Goal: Task Accomplishment & Management: Use online tool/utility

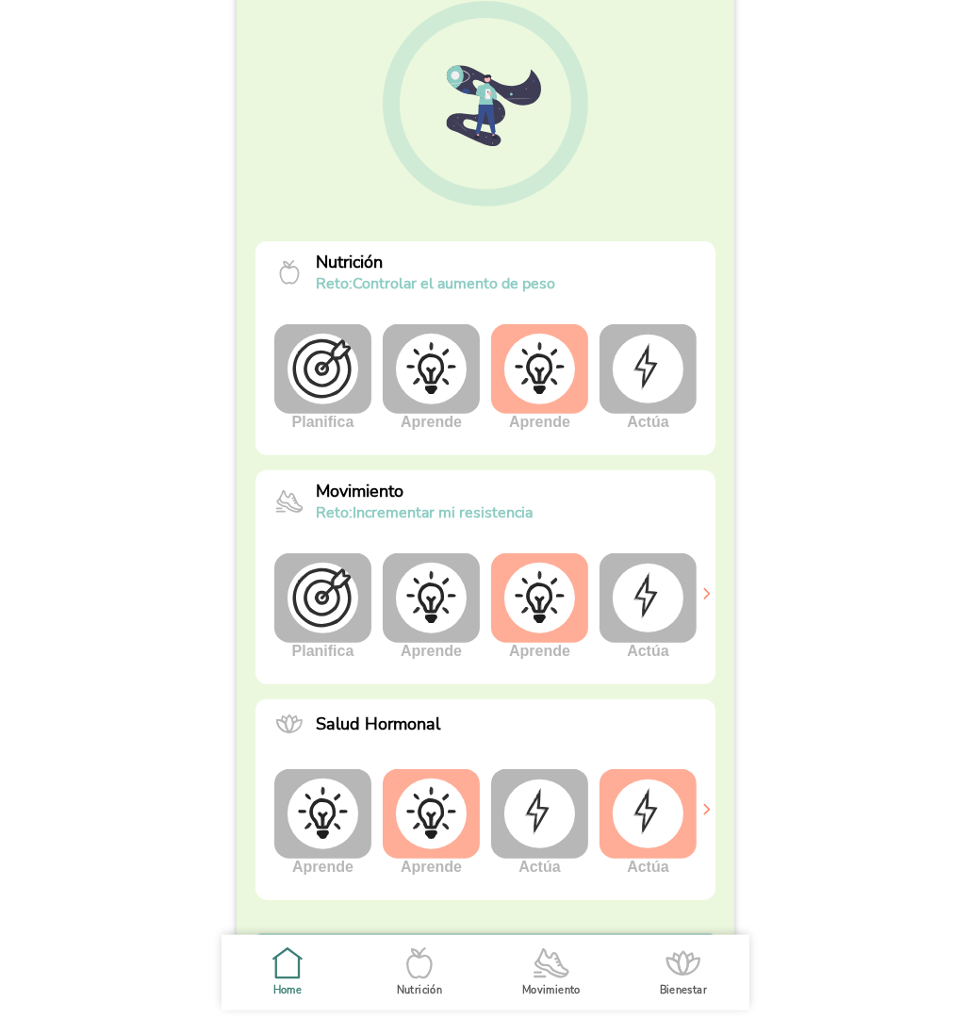
scroll to position [205, 0]
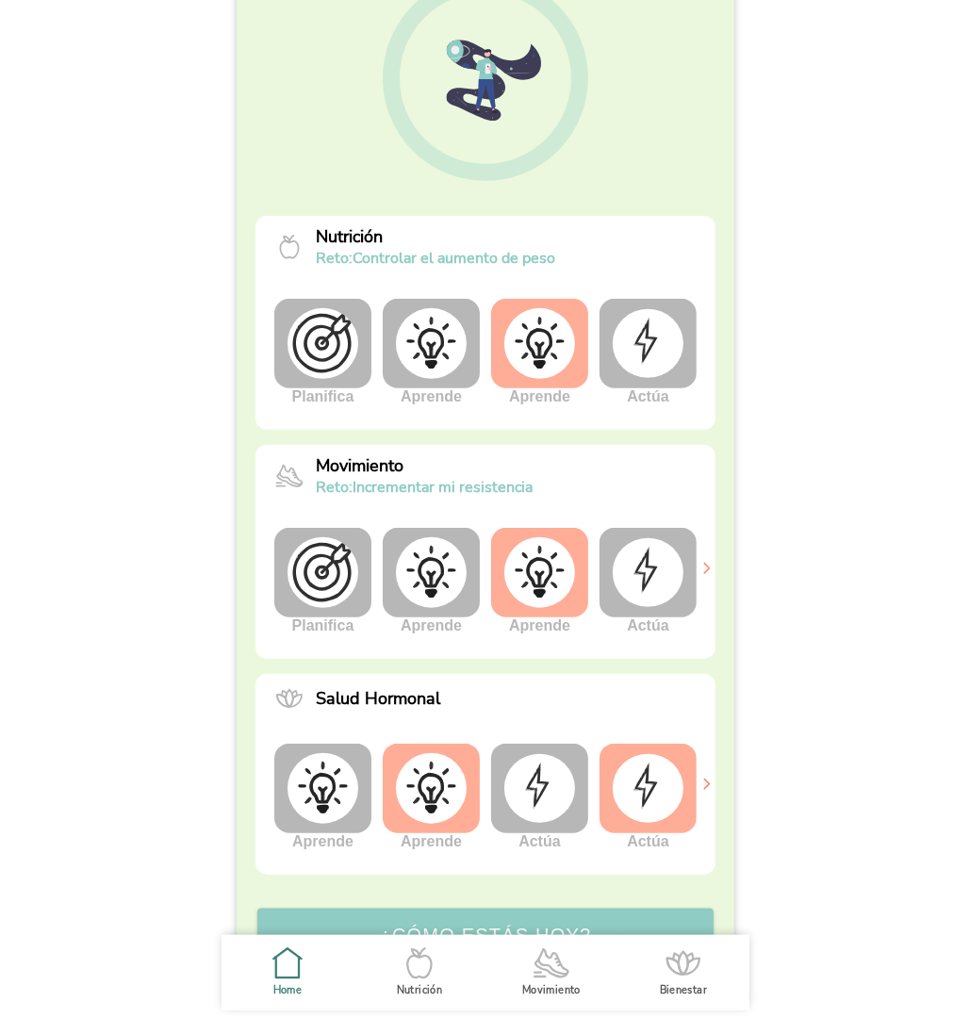
click at [642, 601] on img at bounding box center [648, 572] width 71 height 68
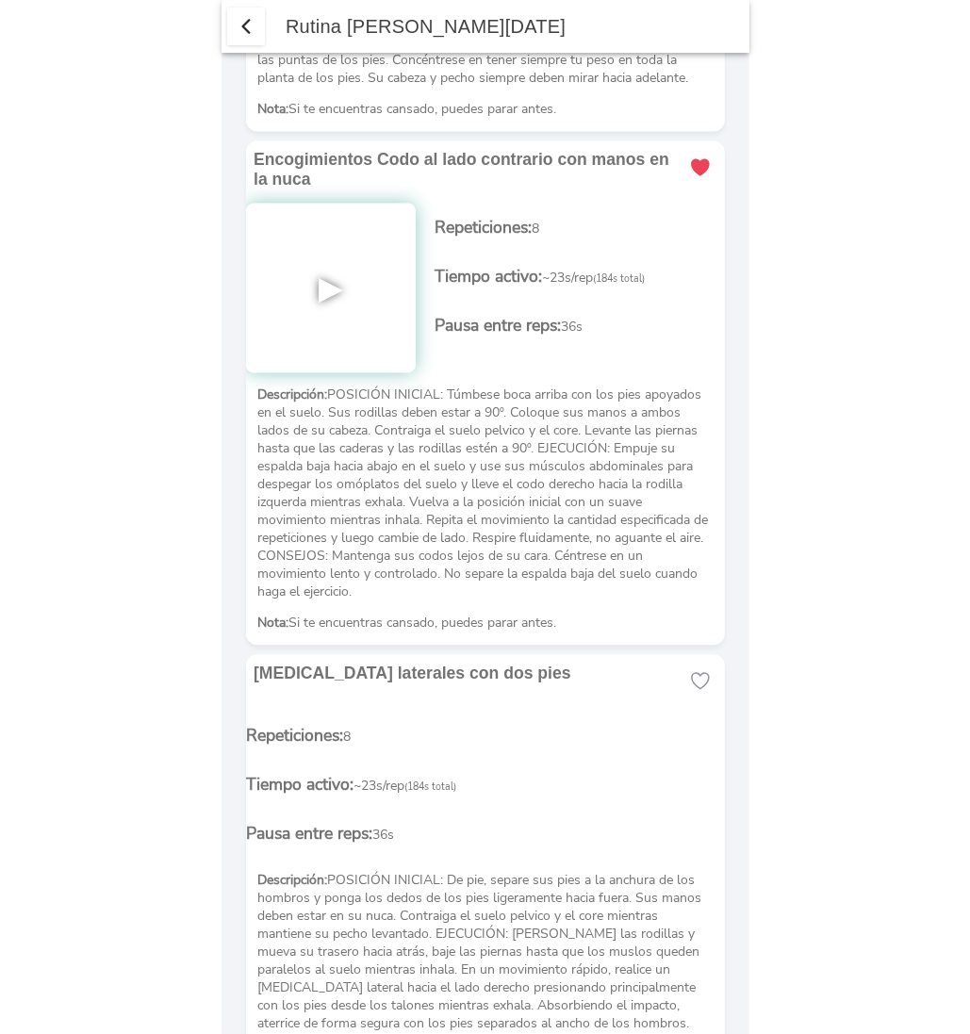
scroll to position [1424, 0]
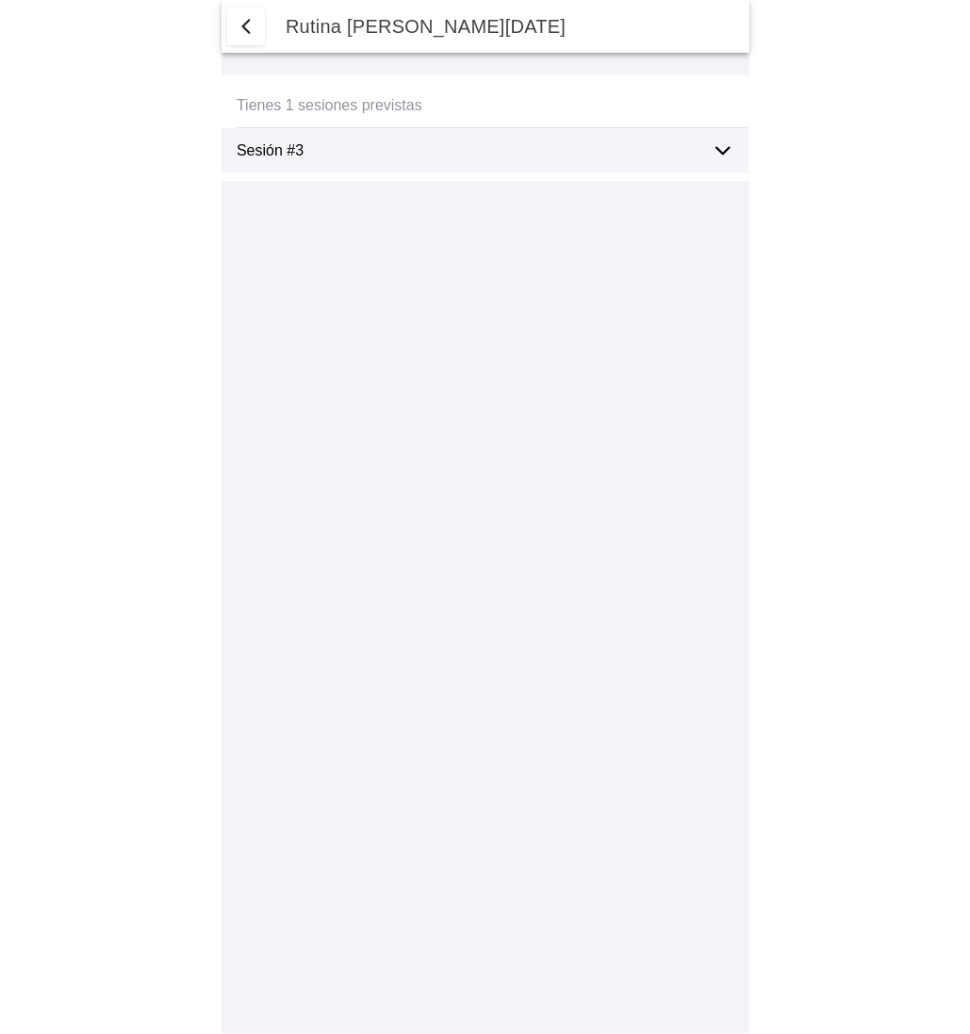
click at [718, 158] on icon at bounding box center [723, 151] width 23 height 23
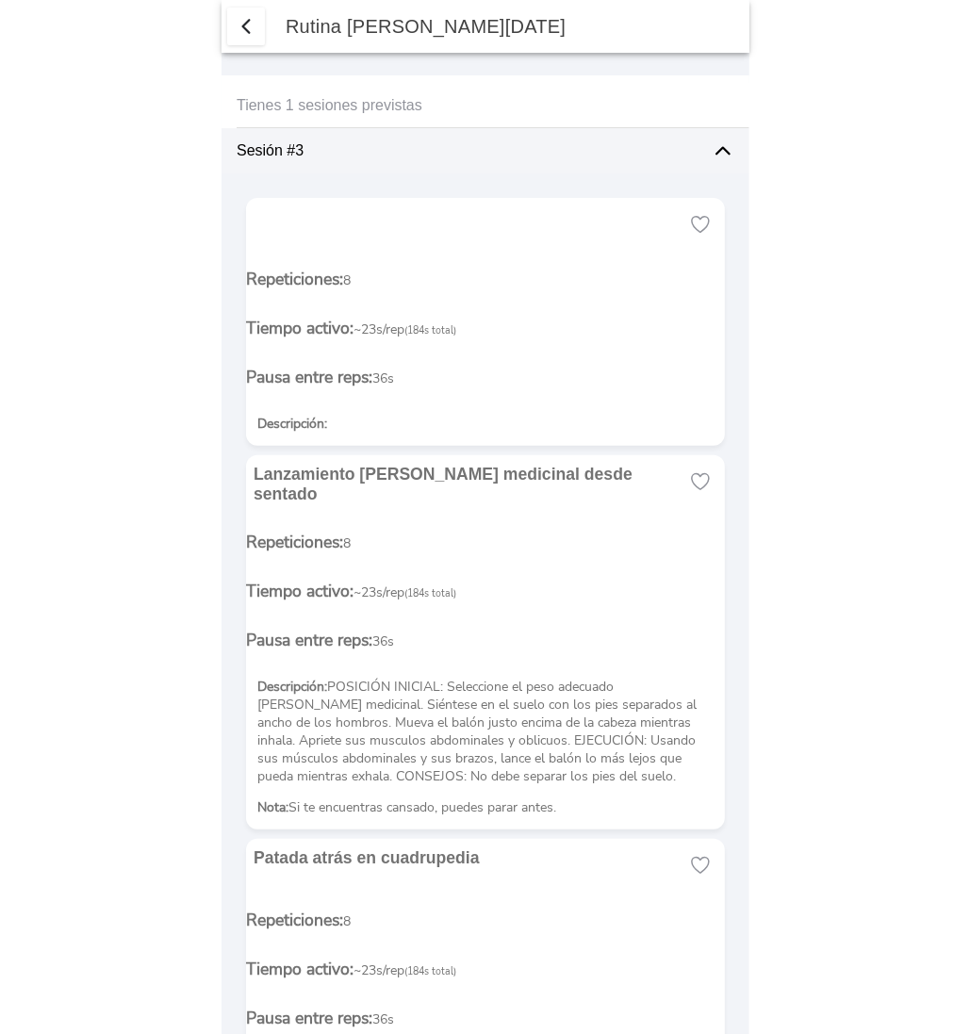
click at [250, 23] on span "button" at bounding box center [246, 26] width 23 height 23
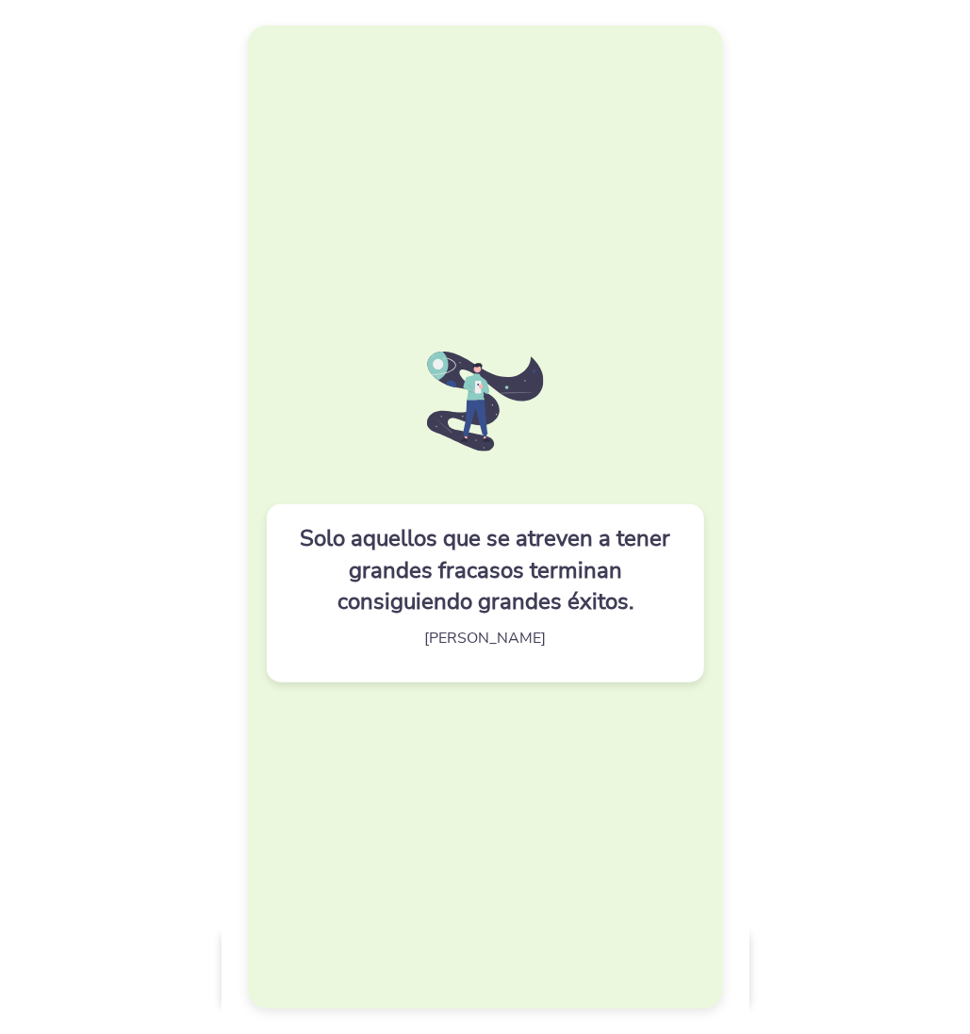
click at [343, 168] on div "Solo aquellos que se atreven a tener grandes fracasos terminan consiguiendo gra…" at bounding box center [485, 516] width 475 height 983
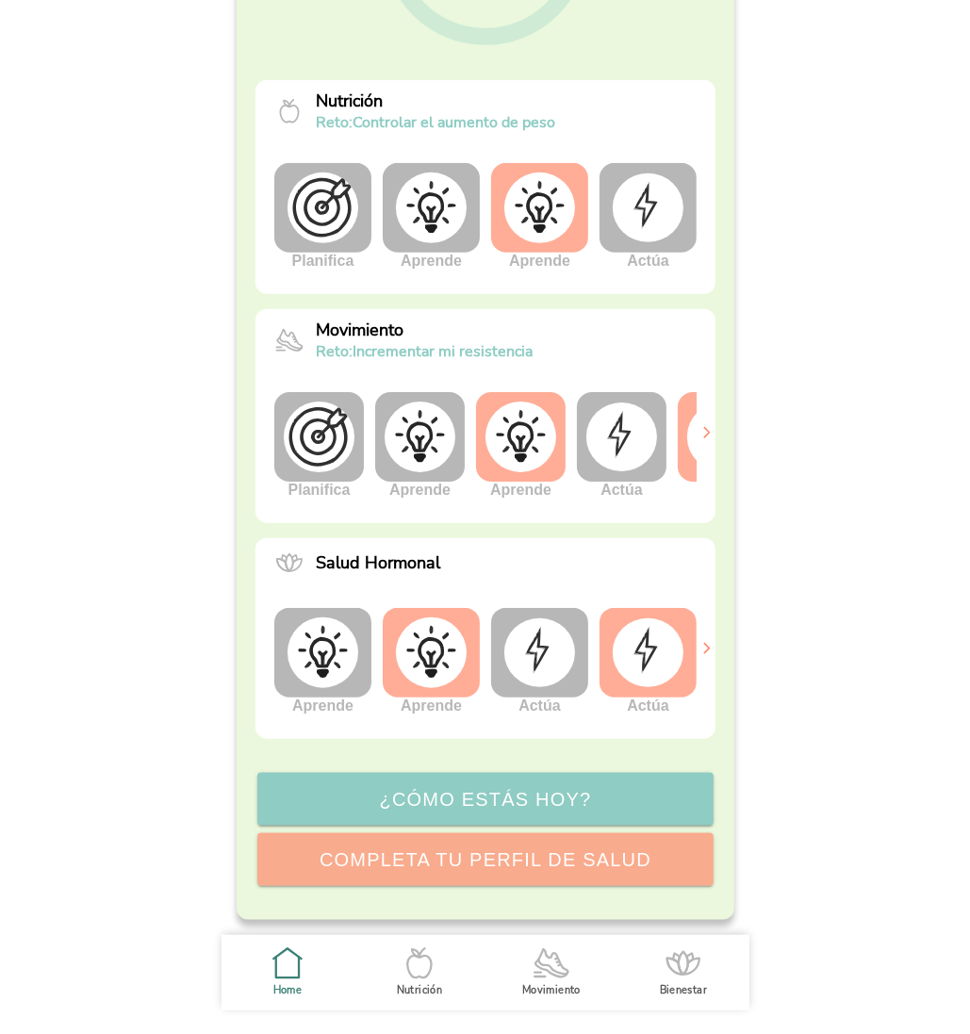
scroll to position [0, 71]
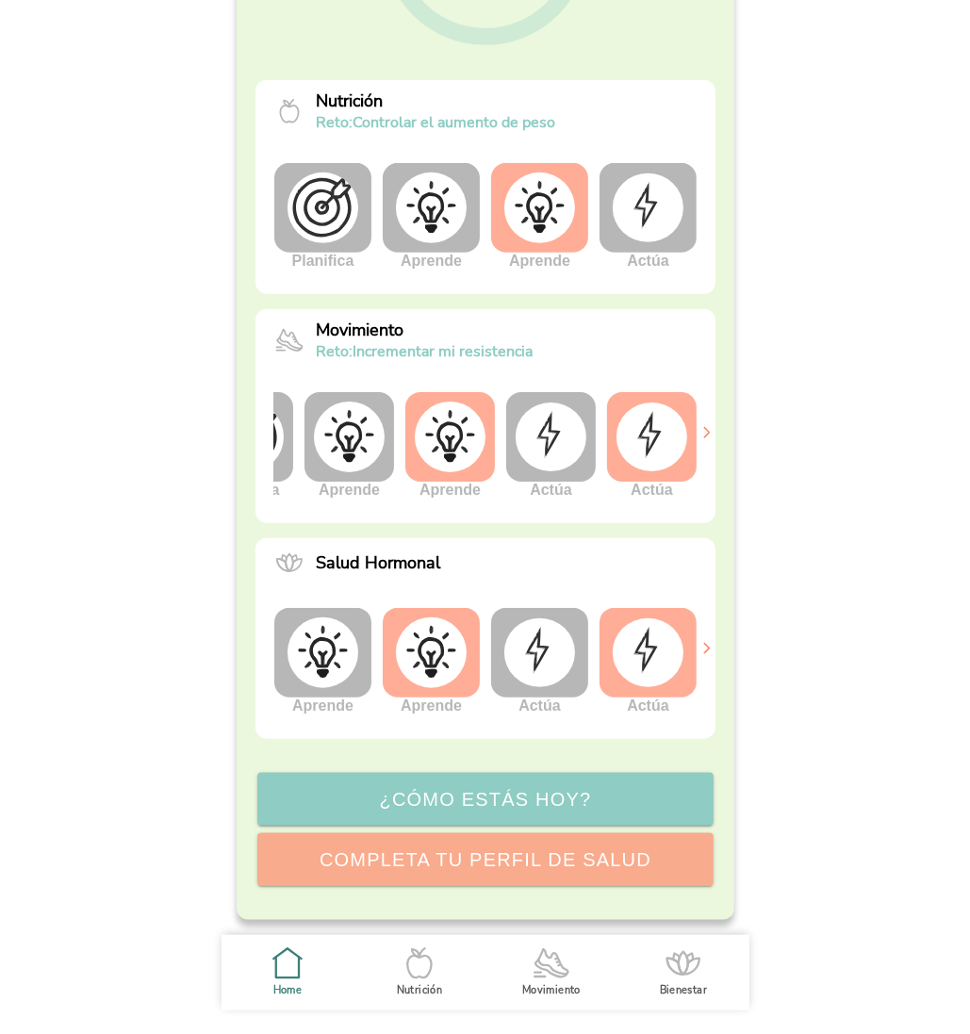
click at [664, 438] on img at bounding box center [652, 437] width 71 height 68
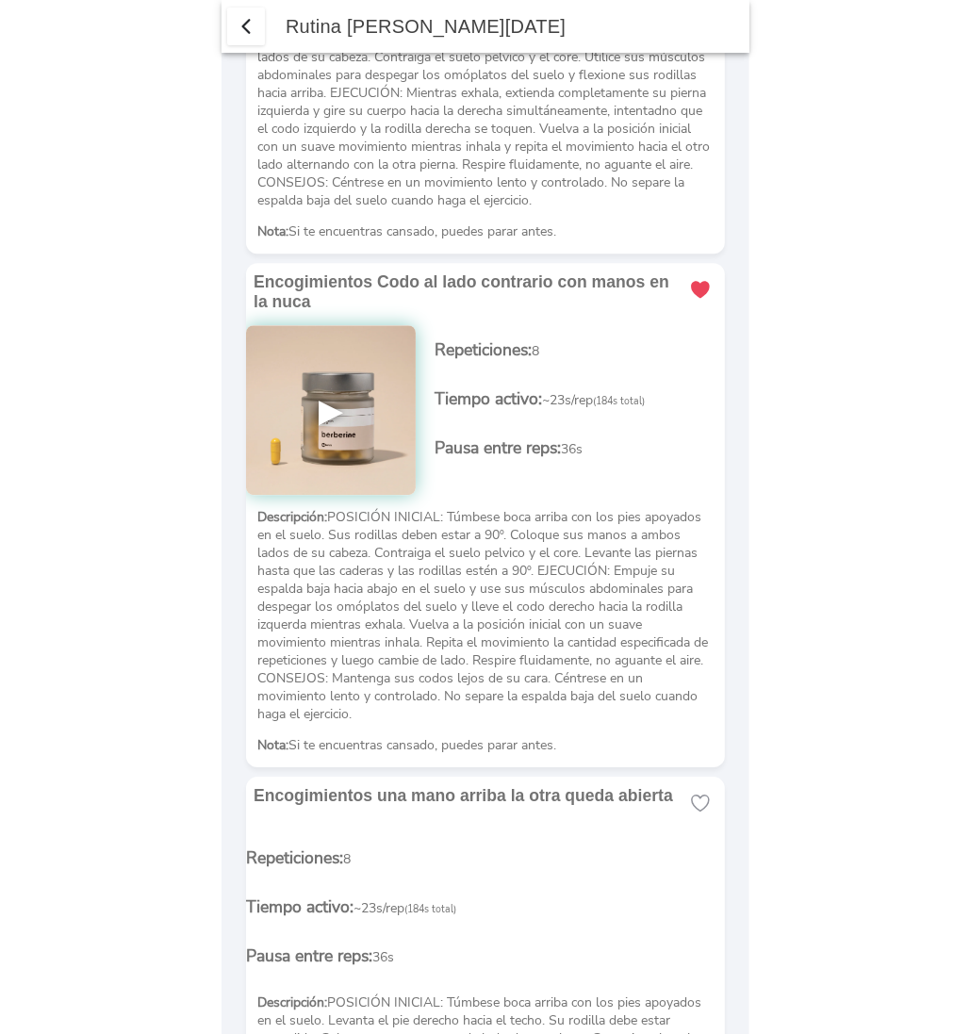
scroll to position [7585, 0]
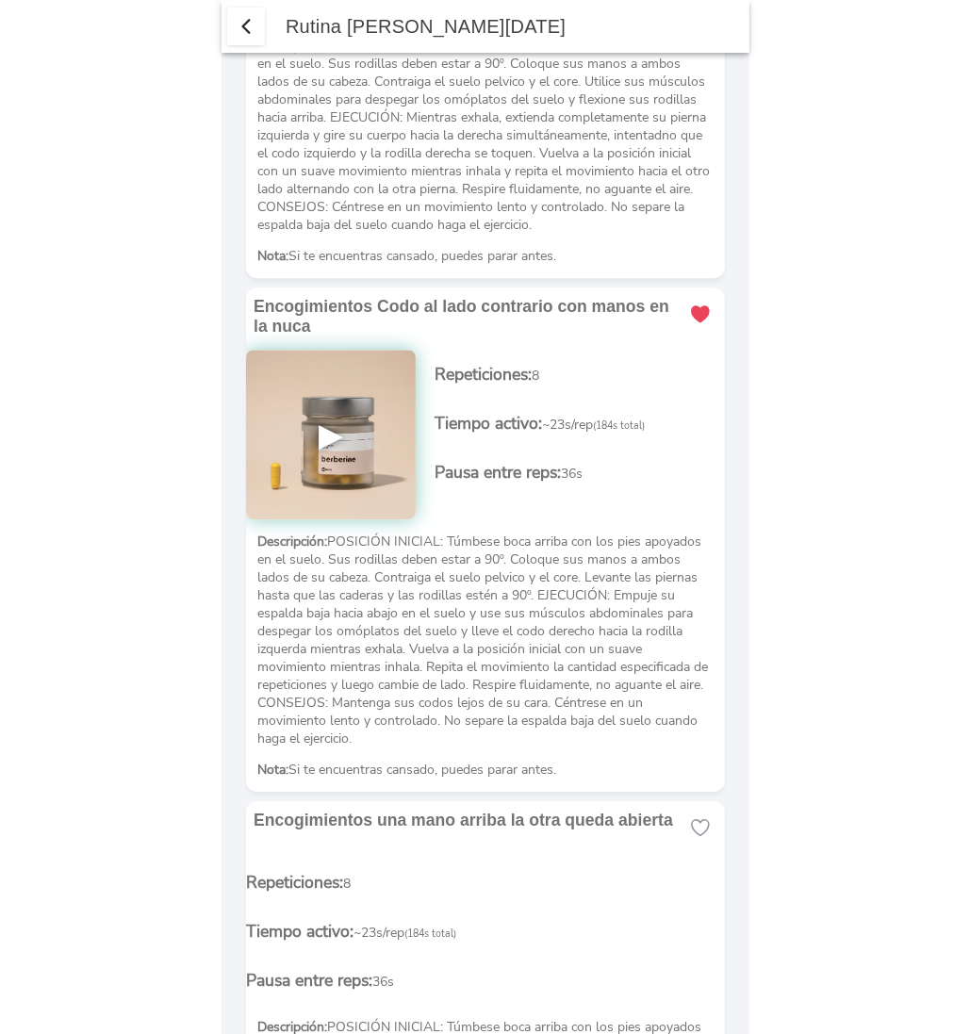
click at [328, 350] on img at bounding box center [331, 435] width 170 height 170
